Goal: Communication & Community: Participate in discussion

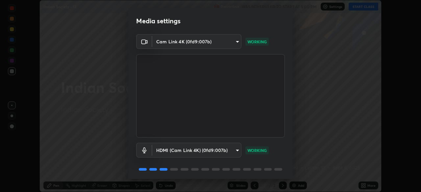
scroll to position [23, 0]
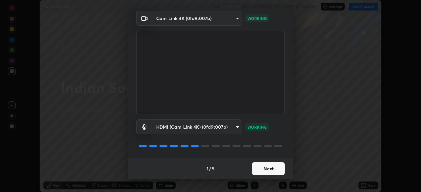
click at [269, 167] on button "Next" at bounding box center [268, 169] width 33 height 13
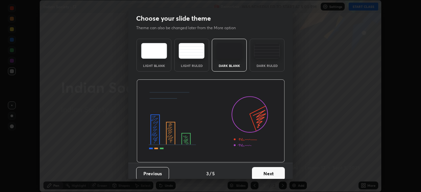
click at [270, 169] on button "Next" at bounding box center [268, 173] width 33 height 13
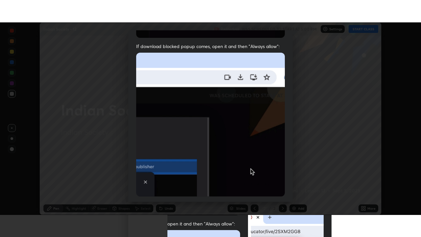
scroll to position [158, 0]
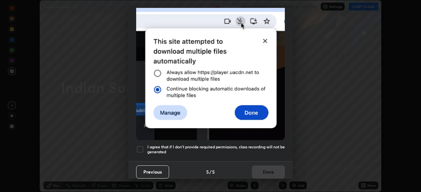
click at [141, 148] on div at bounding box center [140, 150] width 8 height 8
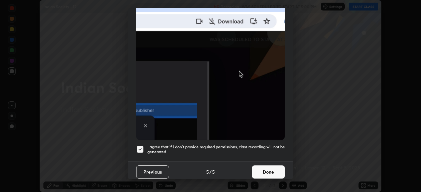
click at [264, 169] on button "Done" at bounding box center [268, 172] width 33 height 13
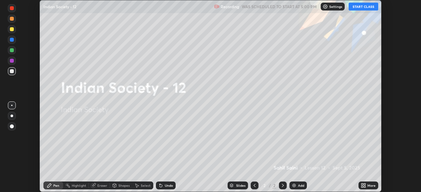
click at [365, 186] on icon at bounding box center [363, 185] width 5 height 5
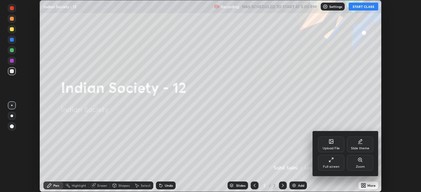
click at [332, 166] on div "Full screen" at bounding box center [331, 167] width 16 height 3
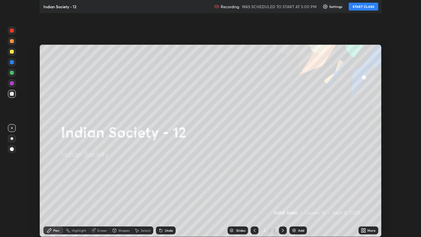
scroll to position [237, 421]
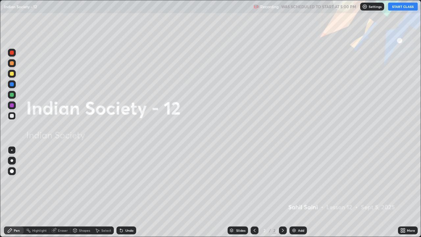
click at [399, 7] on button "START CLASS" at bounding box center [403, 7] width 30 height 8
click at [293, 192] on img at bounding box center [294, 230] width 5 height 5
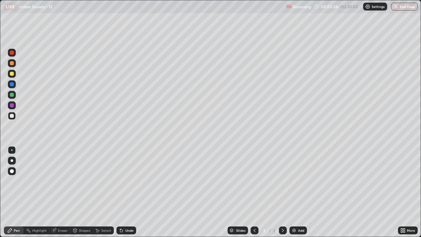
click at [13, 95] on div at bounding box center [12, 95] width 4 height 4
click at [63, 192] on div "Eraser" at bounding box center [63, 230] width 10 height 3
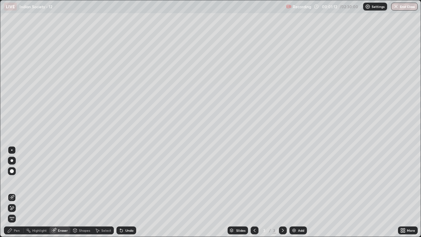
click at [16, 192] on div "Pen" at bounding box center [14, 230] width 20 height 8
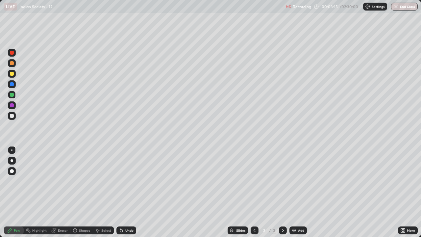
click at [12, 160] on div at bounding box center [12, 160] width 3 height 3
click at [13, 117] on div at bounding box center [12, 116] width 4 height 4
click at [298, 192] on div "Add" at bounding box center [301, 230] width 6 height 3
click at [296, 192] on div "Add" at bounding box center [298, 230] width 17 height 8
click at [13, 63] on div at bounding box center [12, 63] width 4 height 4
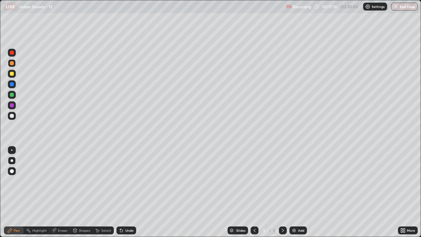
click at [14, 115] on div at bounding box center [12, 116] width 8 height 8
click at [296, 192] on div "Add" at bounding box center [298, 230] width 17 height 8
click at [12, 74] on div at bounding box center [12, 74] width 4 height 4
click at [61, 192] on div "Eraser" at bounding box center [63, 230] width 10 height 3
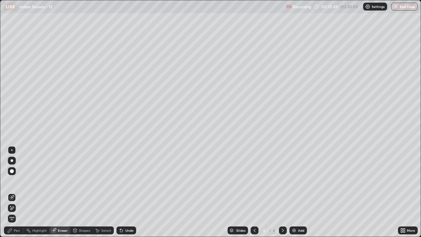
click at [14, 192] on div "Pen" at bounding box center [14, 230] width 20 height 8
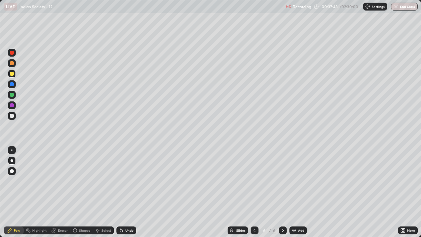
click at [63, 192] on div "Eraser" at bounding box center [63, 230] width 10 height 3
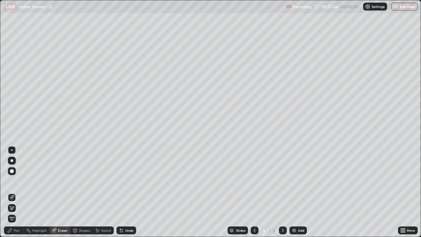
click at [101, 192] on div "Select" at bounding box center [106, 230] width 10 height 3
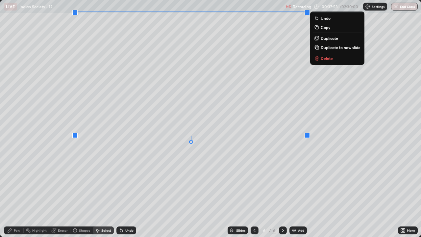
click at [317, 163] on div "0 ° Undo Copy Duplicate Duplicate to new slide Delete" at bounding box center [210, 118] width 421 height 236
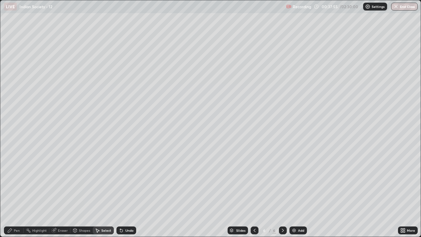
click at [15, 192] on div "Pen" at bounding box center [17, 230] width 6 height 3
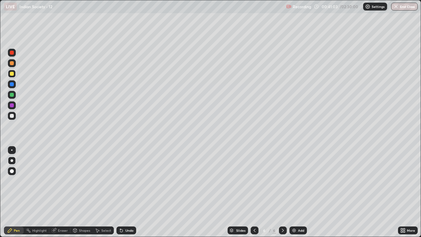
click at [101, 192] on div "Select" at bounding box center [106, 230] width 10 height 3
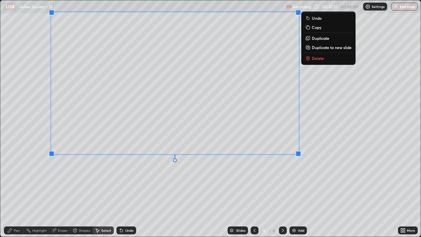
click at [346, 139] on div "0 ° Undo Copy Duplicate Duplicate to new slide Delete" at bounding box center [210, 118] width 421 height 236
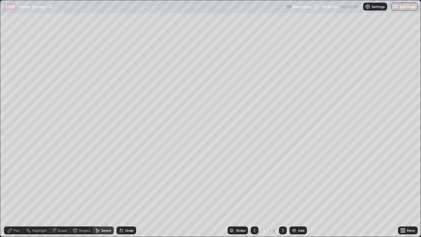
click at [17, 192] on div "Pen" at bounding box center [17, 230] width 6 height 3
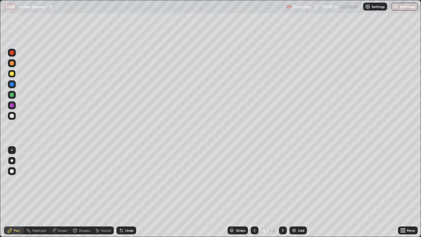
click at [13, 104] on div at bounding box center [12, 105] width 4 height 4
click at [295, 192] on img at bounding box center [294, 230] width 5 height 5
click at [296, 192] on div "Add" at bounding box center [298, 230] width 17 height 8
click at [13, 93] on div at bounding box center [12, 95] width 4 height 4
click at [120, 192] on icon at bounding box center [121, 230] width 3 height 3
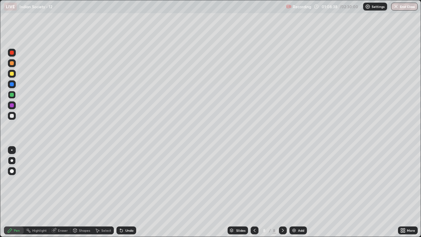
click at [13, 116] on div at bounding box center [12, 116] width 4 height 4
click at [103, 192] on div "Select" at bounding box center [106, 230] width 10 height 3
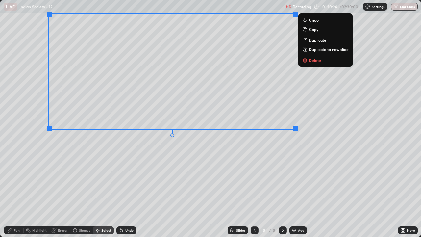
click at [327, 150] on div "0 ° Undo Copy Duplicate Duplicate to new slide Delete" at bounding box center [210, 118] width 421 height 236
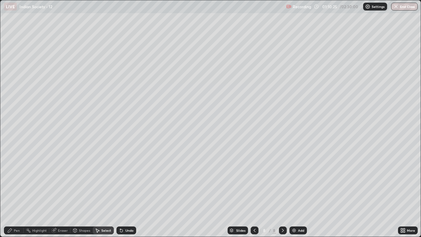
click at [18, 192] on div "Pen" at bounding box center [17, 230] width 6 height 3
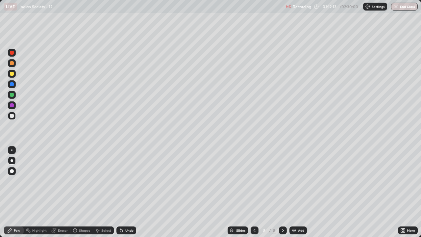
click at [62, 192] on div "Eraser" at bounding box center [63, 230] width 10 height 3
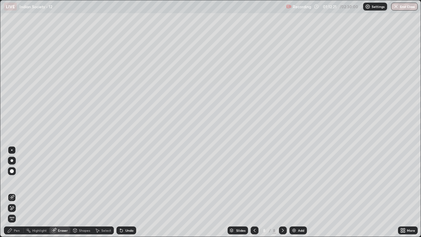
click at [15, 192] on div "Pen" at bounding box center [17, 230] width 6 height 3
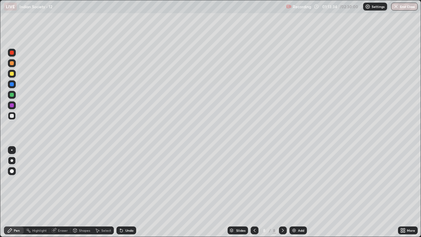
click at [11, 63] on div at bounding box center [12, 63] width 4 height 4
click at [293, 192] on img at bounding box center [294, 230] width 5 height 5
click at [13, 115] on div at bounding box center [12, 116] width 4 height 4
click at [41, 192] on div "Highlight" at bounding box center [39, 230] width 14 height 3
click at [13, 192] on div "Pen" at bounding box center [14, 230] width 20 height 8
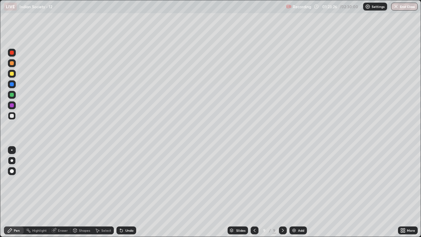
click at [11, 74] on div at bounding box center [12, 74] width 4 height 4
click at [126, 192] on div "Undo" at bounding box center [129, 230] width 8 height 3
click at [15, 149] on div at bounding box center [12, 150] width 8 height 8
click at [11, 63] on div at bounding box center [12, 63] width 4 height 4
click at [12, 104] on div at bounding box center [12, 105] width 4 height 4
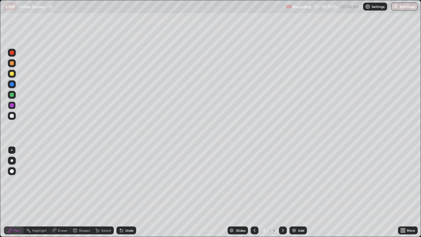
click at [294, 192] on img at bounding box center [294, 230] width 5 height 5
click at [295, 192] on img at bounding box center [294, 230] width 5 height 5
click at [12, 73] on div at bounding box center [12, 74] width 4 height 4
click at [13, 160] on div at bounding box center [12, 160] width 3 height 3
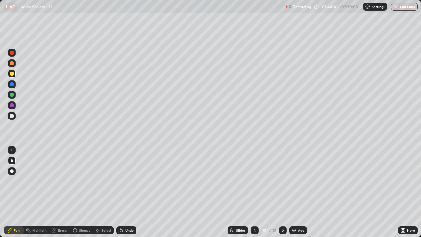
click at [62, 192] on div "Eraser" at bounding box center [59, 230] width 21 height 8
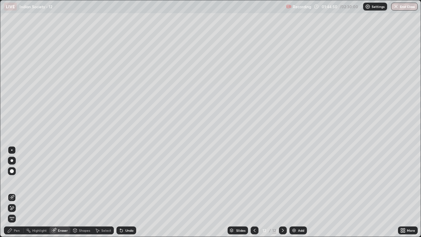
click at [14, 192] on div "Pen" at bounding box center [17, 230] width 6 height 3
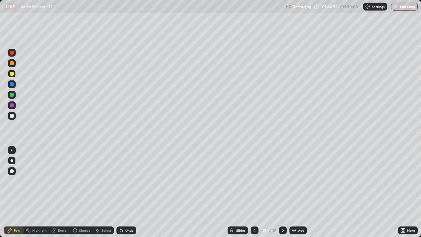
click at [13, 115] on div at bounding box center [12, 116] width 4 height 4
click at [13, 95] on div at bounding box center [12, 95] width 4 height 4
click at [13, 72] on div at bounding box center [12, 74] width 4 height 4
click at [100, 192] on div "Select" at bounding box center [103, 230] width 21 height 8
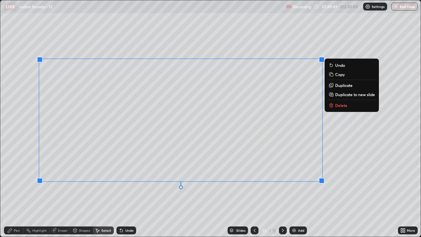
click at [357, 146] on div "0 ° Undo Copy Duplicate Duplicate to new slide Delete" at bounding box center [210, 118] width 421 height 236
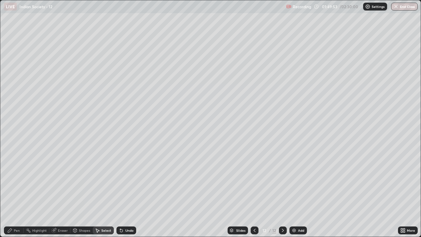
click at [297, 192] on div "Add" at bounding box center [298, 230] width 17 height 8
click at [16, 192] on div "Pen" at bounding box center [17, 230] width 6 height 3
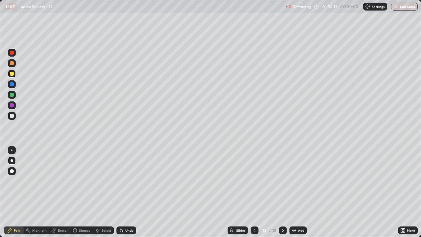
click at [14, 94] on div at bounding box center [12, 95] width 8 height 8
click at [127, 192] on div "Undo" at bounding box center [129, 230] width 8 height 3
click at [58, 192] on div "Eraser" at bounding box center [63, 230] width 10 height 3
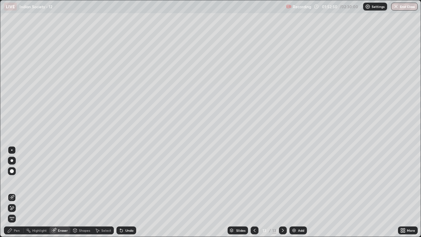
click at [15, 192] on div "Pen" at bounding box center [17, 230] width 6 height 3
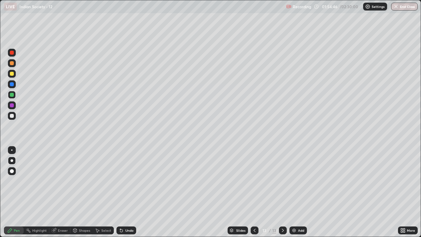
click at [298, 192] on div "Add" at bounding box center [301, 230] width 6 height 3
click at [13, 116] on div at bounding box center [12, 116] width 4 height 4
click at [120, 192] on icon at bounding box center [121, 230] width 3 height 3
click at [120, 192] on icon at bounding box center [120, 229] width 1 height 1
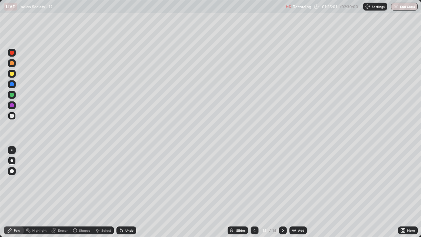
click at [41, 192] on div "Highlight" at bounding box center [39, 230] width 14 height 3
click at [17, 192] on div "Pen" at bounding box center [17, 230] width 6 height 3
click at [295, 192] on img at bounding box center [294, 230] width 5 height 5
click at [403, 7] on button "End Class" at bounding box center [404, 7] width 27 height 8
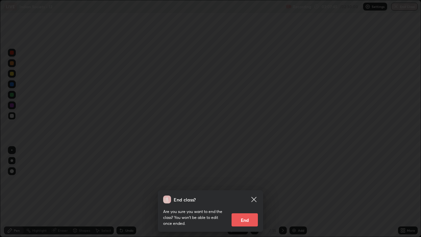
click at [242, 192] on button "End" at bounding box center [245, 219] width 26 height 13
